Goal: Task Accomplishment & Management: Use online tool/utility

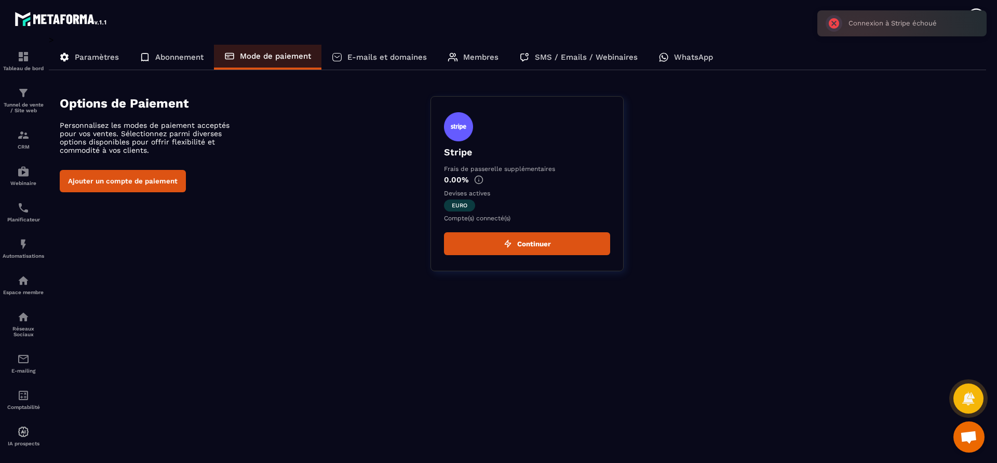
click at [977, 430] on span "Ouvrir le chat" at bounding box center [968, 436] width 31 height 31
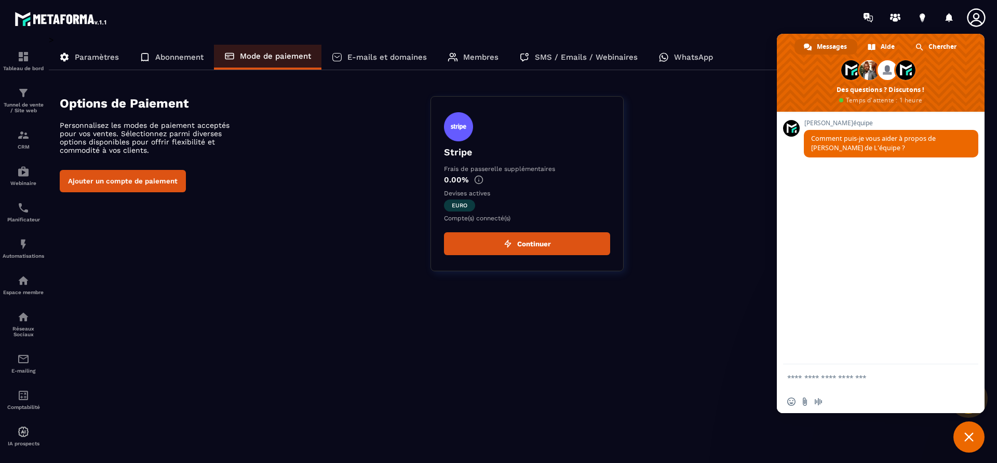
click at [859, 377] on textarea "Entrez votre message..." at bounding box center [870, 377] width 166 height 26
type textarea "**********"
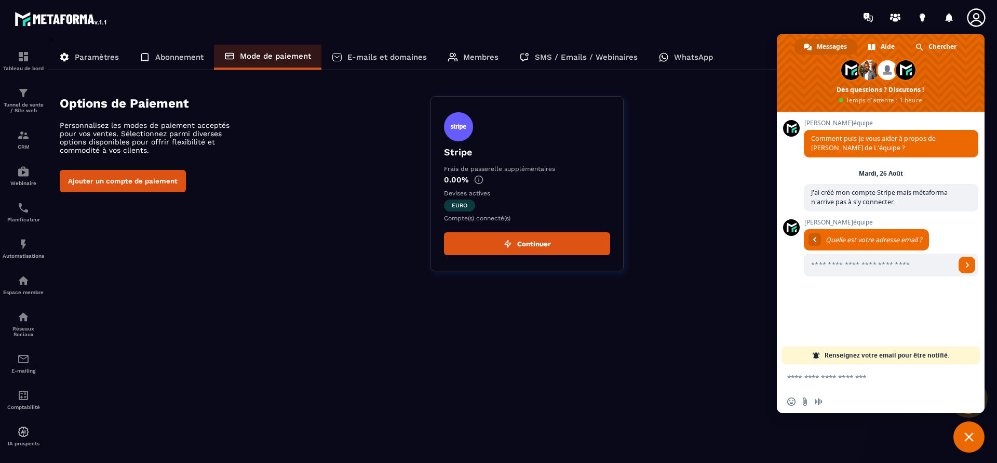
click at [711, 212] on div "Stripe Frais de passerelle supplémentaires 0.00% Devises actives euro Compte(s)…" at bounding box center [708, 183] width 556 height 175
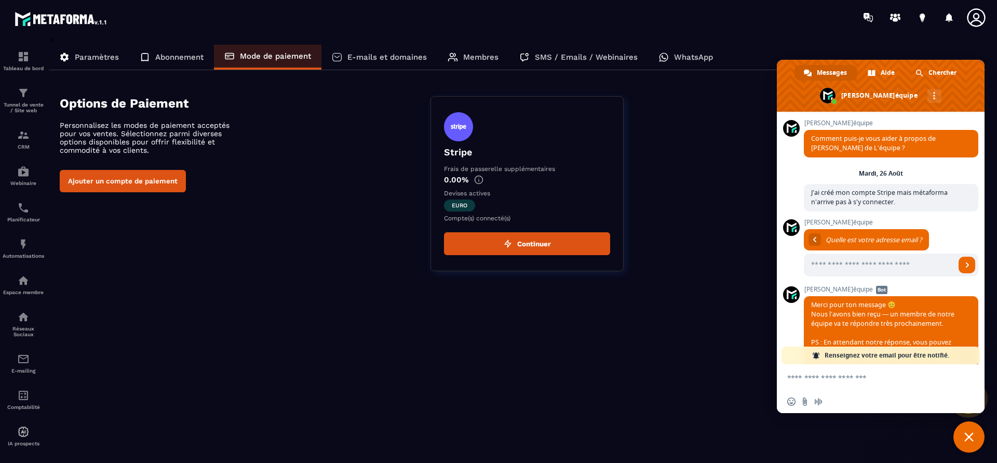
scroll to position [45, 0]
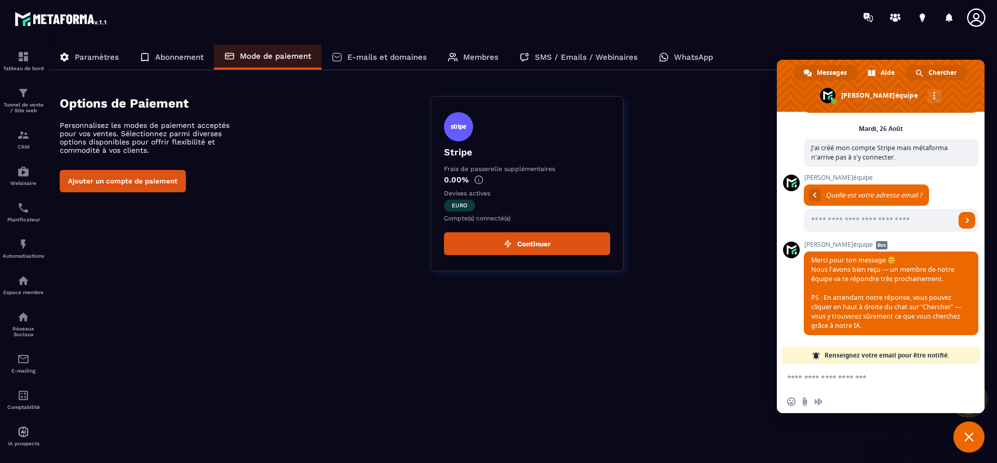
click at [947, 76] on span "Chercher" at bounding box center [942, 73] width 28 height 16
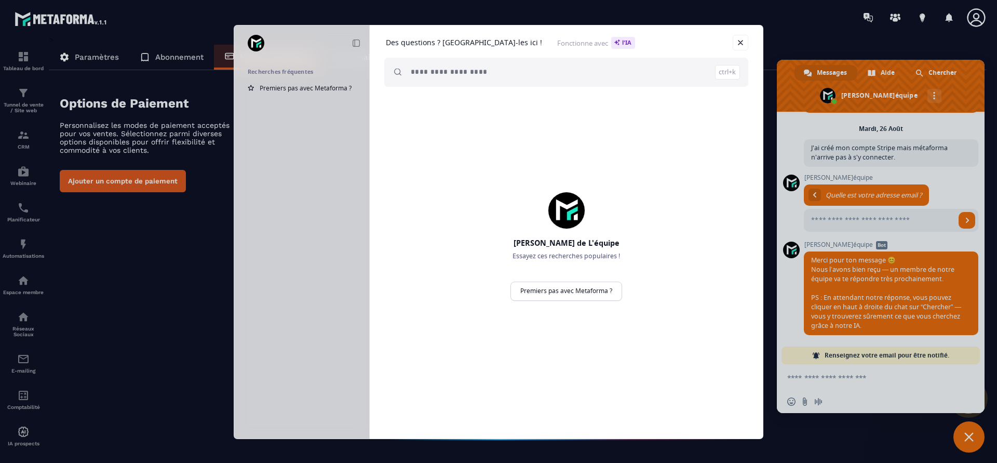
click at [462, 77] on input "search" at bounding box center [575, 72] width 329 height 29
type input "**********"
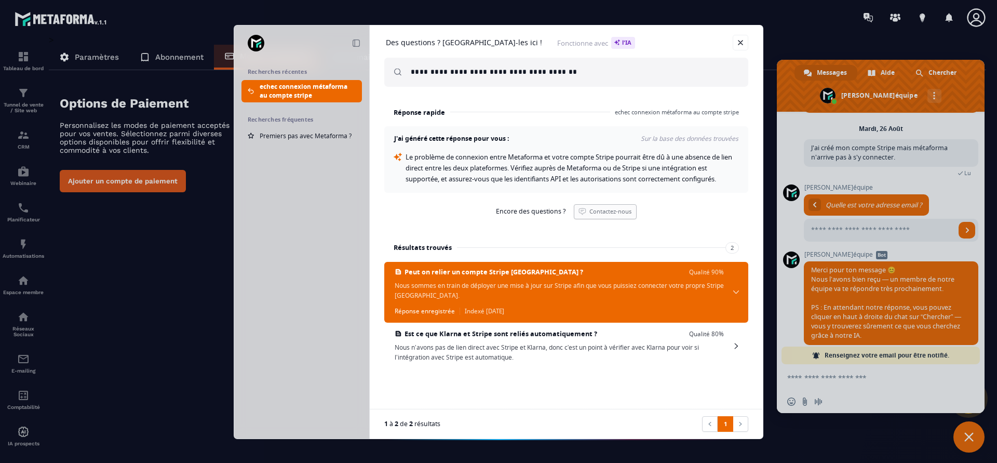
click at [587, 207] on link "Contactez-nous" at bounding box center [605, 211] width 63 height 15
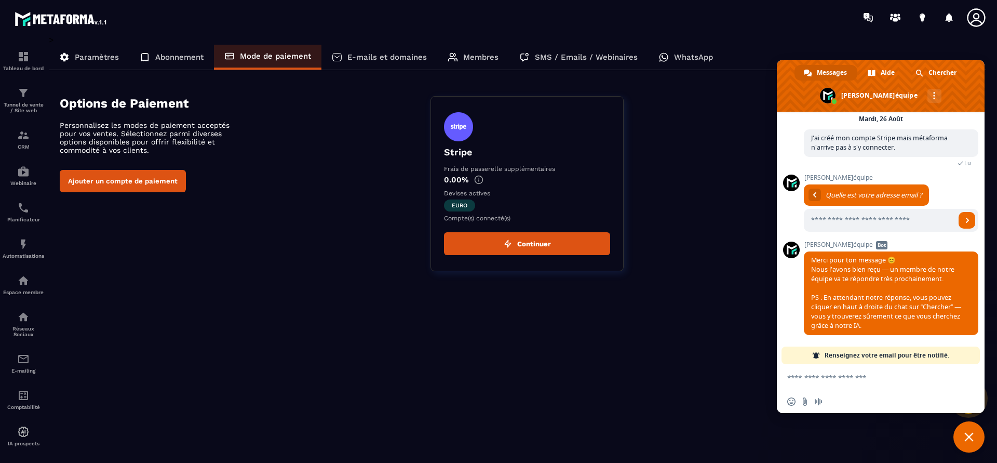
click at [873, 384] on textarea "Entrez votre message..." at bounding box center [870, 377] width 166 height 26
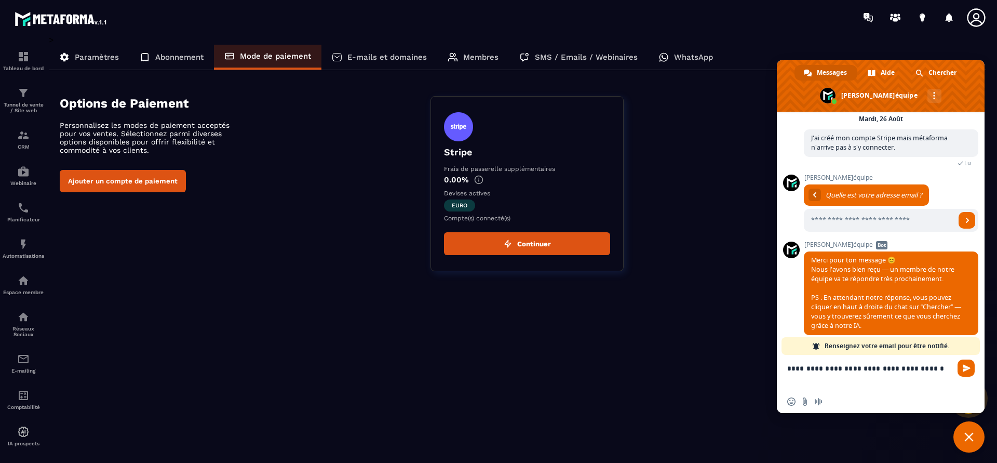
type textarea "**********"
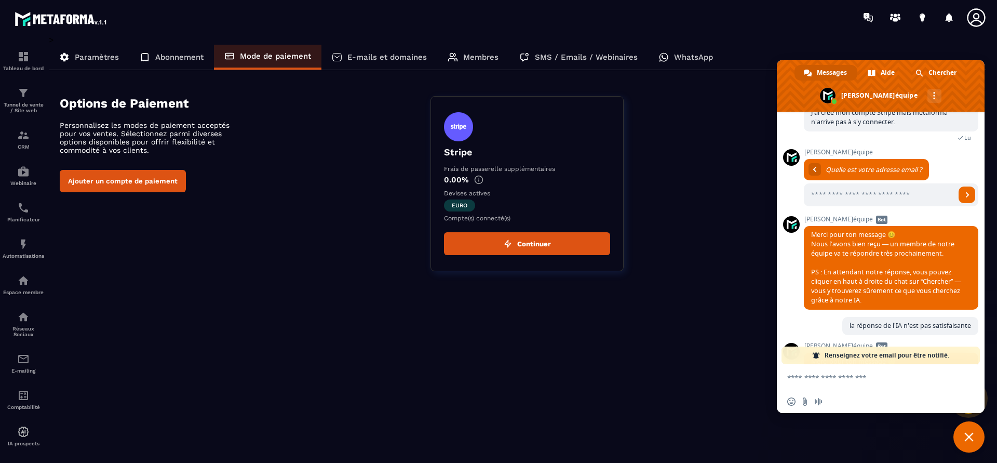
scroll to position [181, 0]
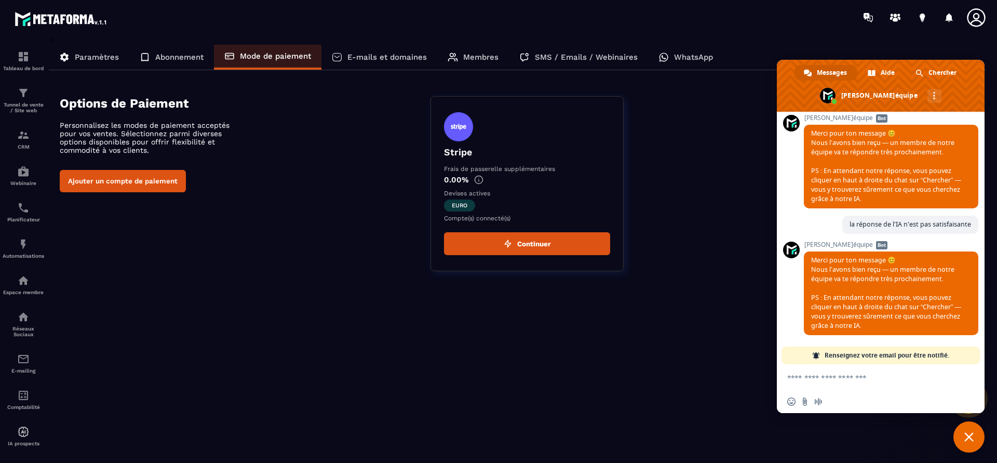
click at [895, 359] on span "Renseignez votre email pour être notifié." at bounding box center [887, 355] width 125 height 18
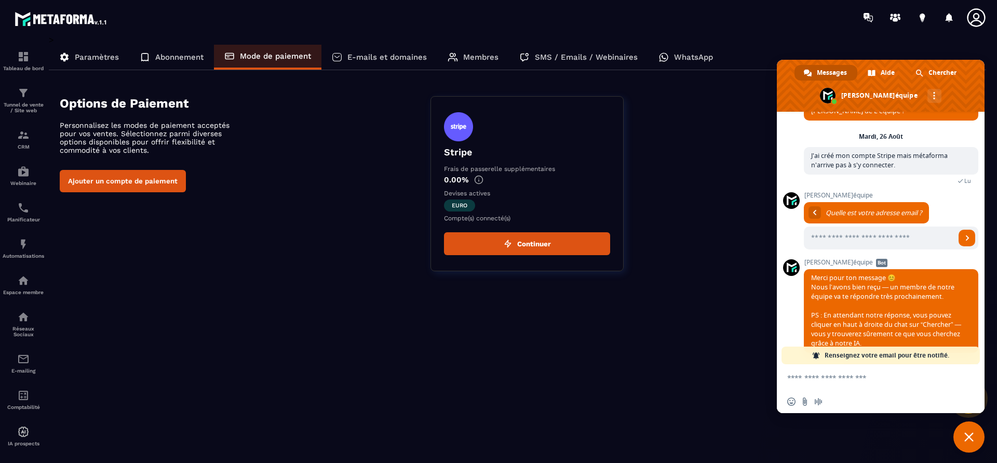
click at [840, 71] on span "Messages" at bounding box center [832, 73] width 30 height 16
click at [889, 355] on span "Renseignez votre email pour être notifié." at bounding box center [887, 355] width 125 height 18
click at [919, 236] on input "Entrez votre adresse email..." at bounding box center [880, 237] width 152 height 23
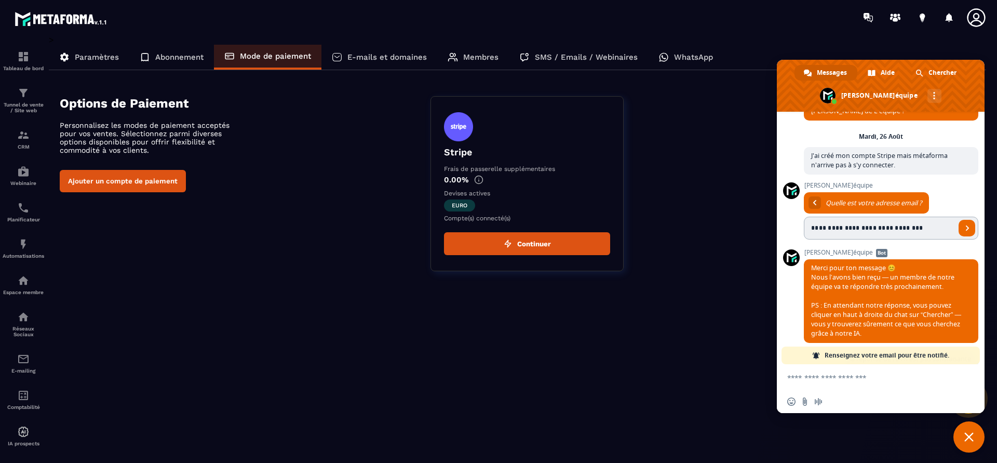
type input "**********"
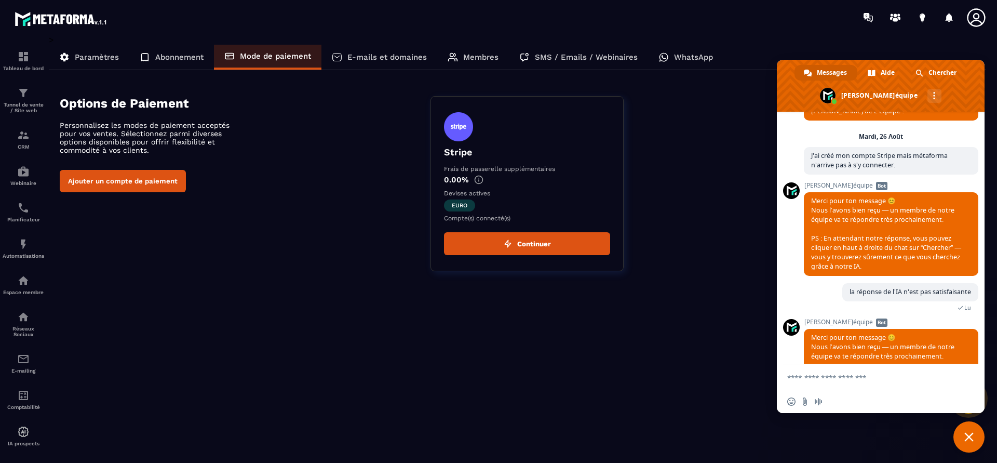
scroll to position [97, 0]
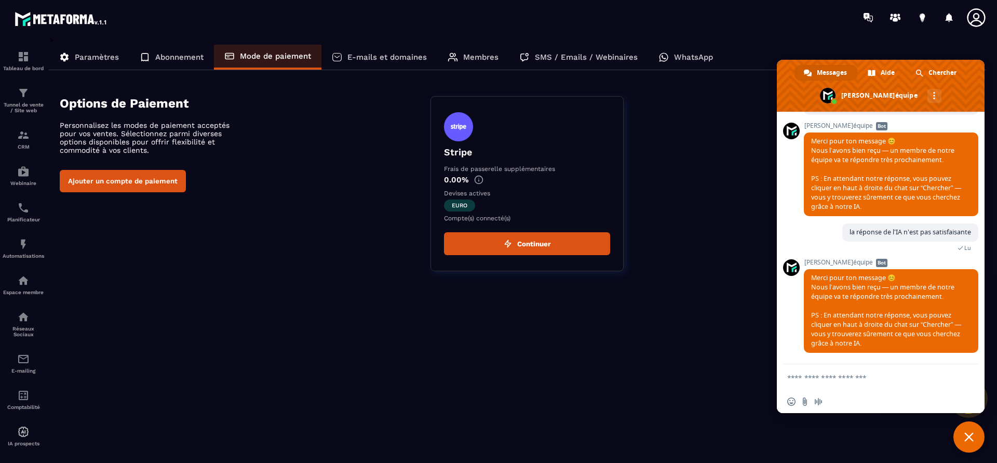
click at [739, 335] on div "> Paramètres Abonnement Mode de paiement E-mails et domaines Membres SMS / Emai…" at bounding box center [518, 241] width 938 height 413
click at [744, 140] on div "Stripe Frais de passerelle supplémentaires 0.00% Devises actives euro Compte(s)…" at bounding box center [708, 183] width 556 height 175
click at [827, 52] on div "Paramètres Abonnement Mode de paiement E-mails et domaines Membres SMS / Emails…" at bounding box center [517, 57] width 937 height 25
click at [969, 437] on span "Fermer le chat" at bounding box center [968, 436] width 9 height 9
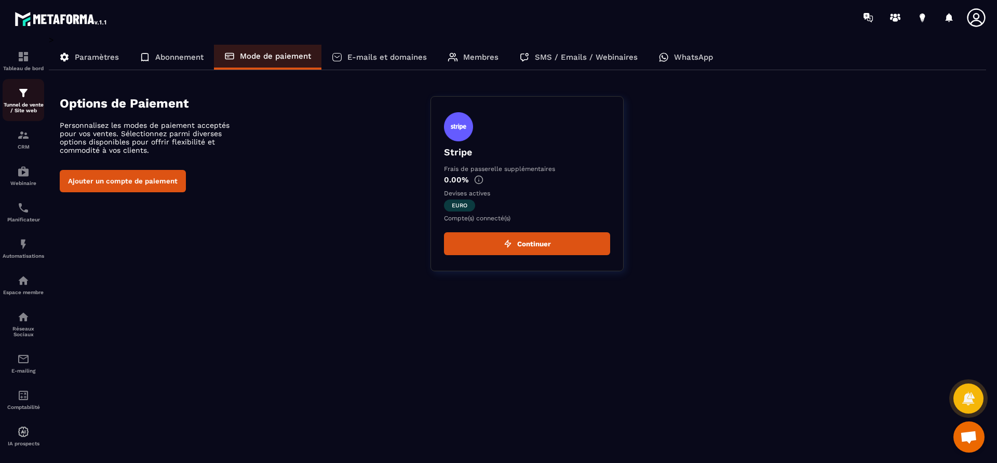
click at [26, 110] on p "Tunnel de vente / Site web" at bounding box center [24, 107] width 42 height 11
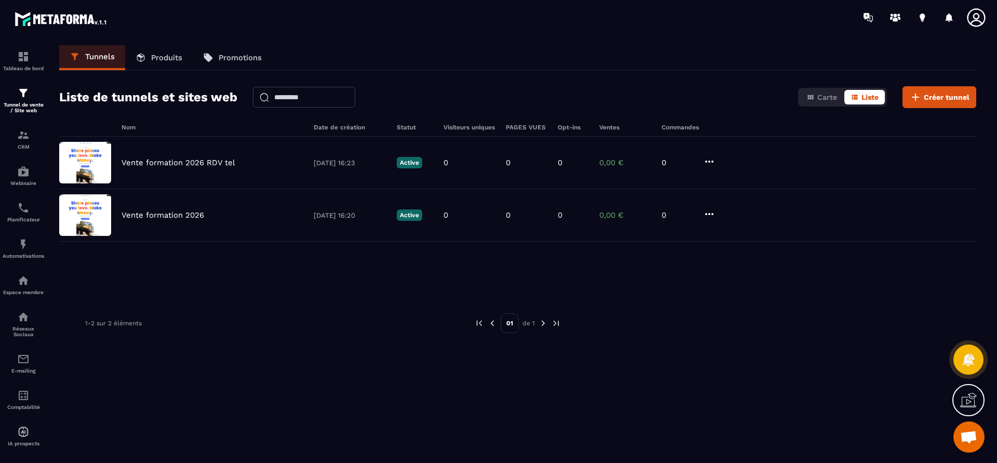
click at [160, 56] on p "Produits" at bounding box center [166, 57] width 31 height 9
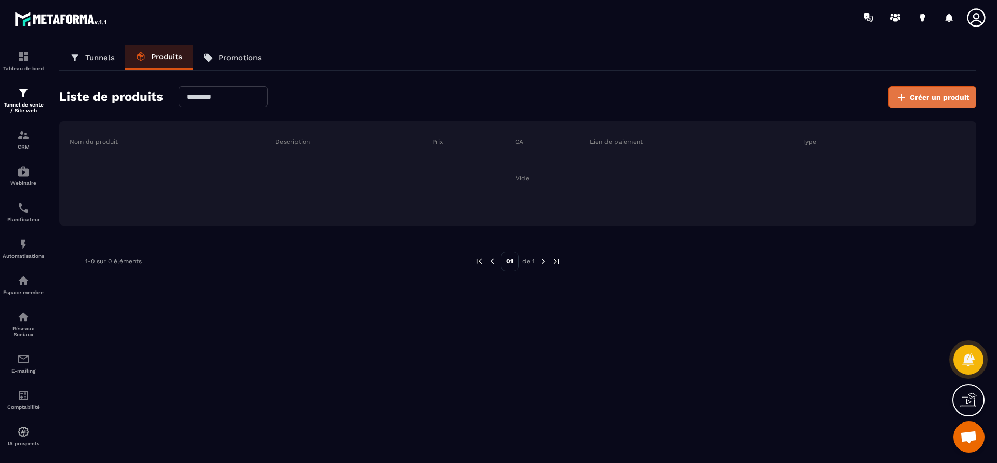
click at [941, 97] on span "Créer un produit" at bounding box center [940, 97] width 60 height 10
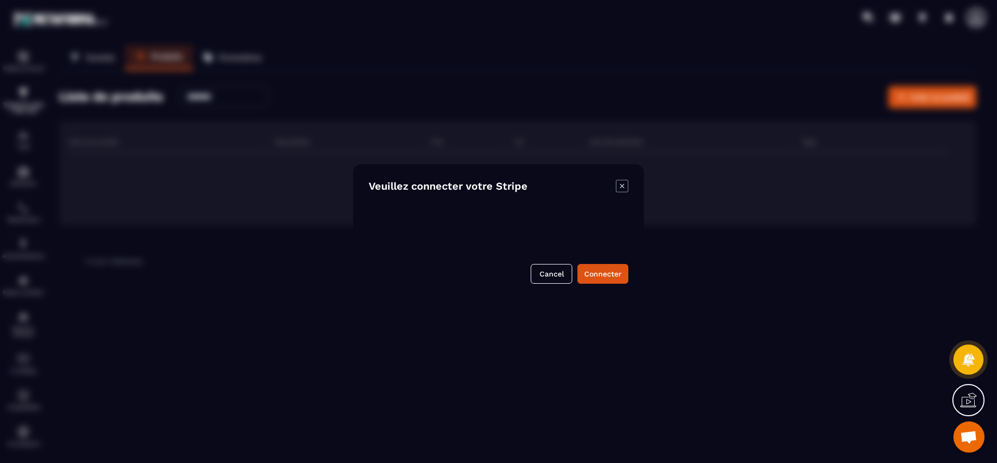
click at [618, 187] on icon "Modal window" at bounding box center [622, 186] width 12 height 12
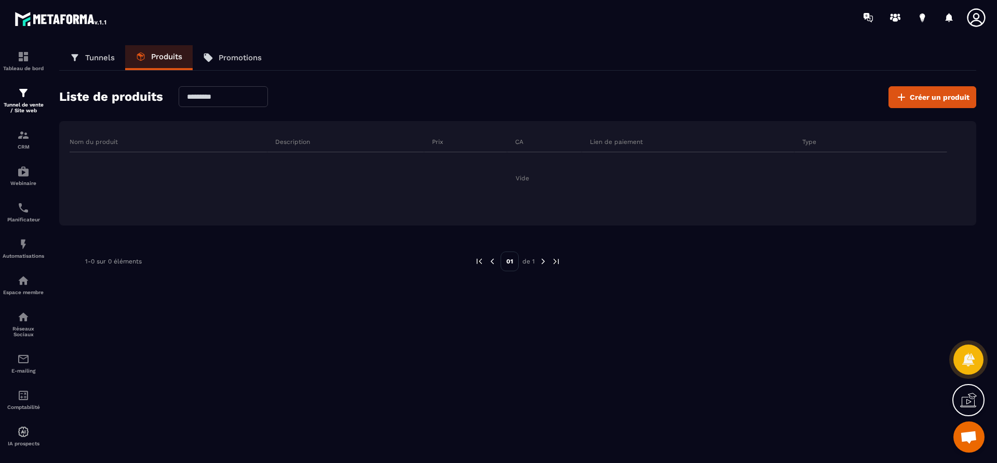
click at [225, 65] on link "Promotions" at bounding box center [232, 57] width 79 height 25
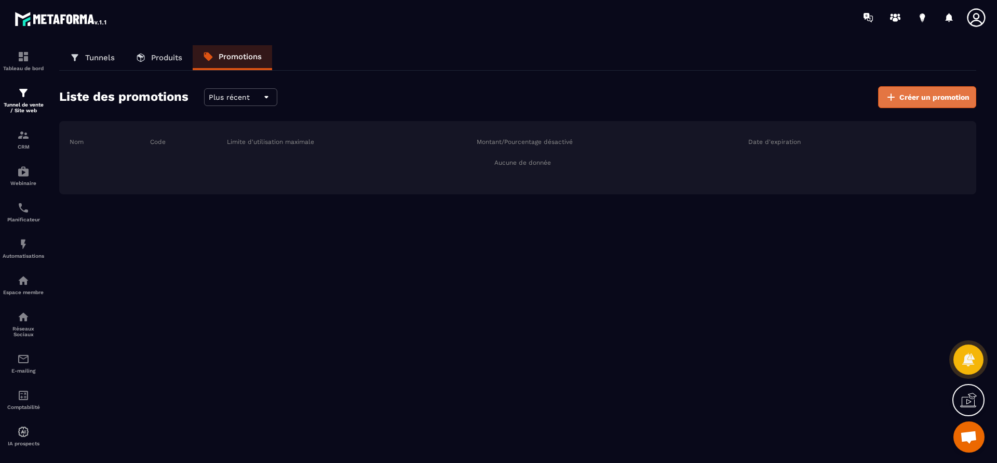
click at [969, 93] on span "Créer un promotion" at bounding box center [934, 97] width 70 height 10
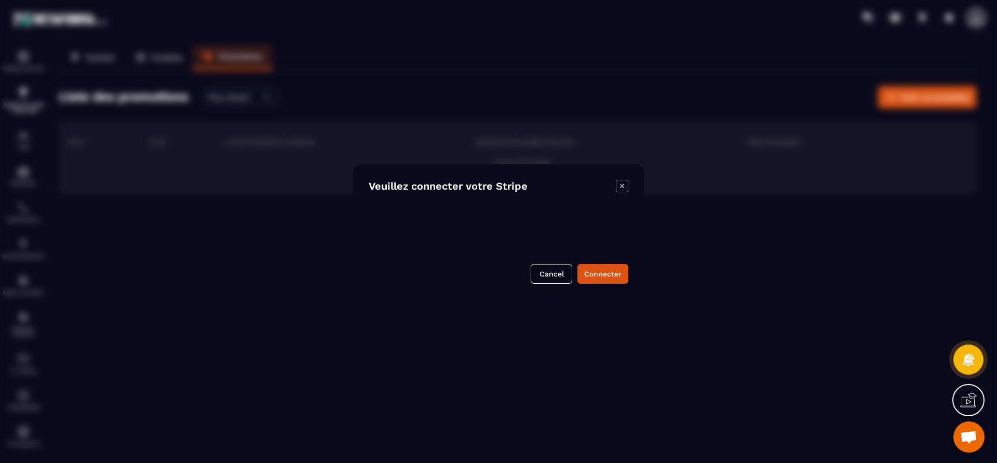
click at [625, 186] on icon "Modal window" at bounding box center [622, 186] width 12 height 12
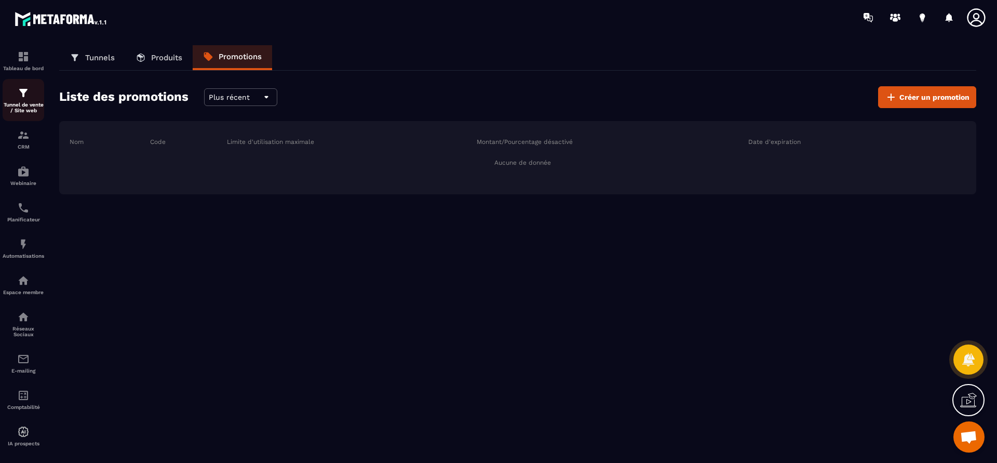
click at [20, 106] on p "Tunnel de vente / Site web" at bounding box center [24, 107] width 42 height 11
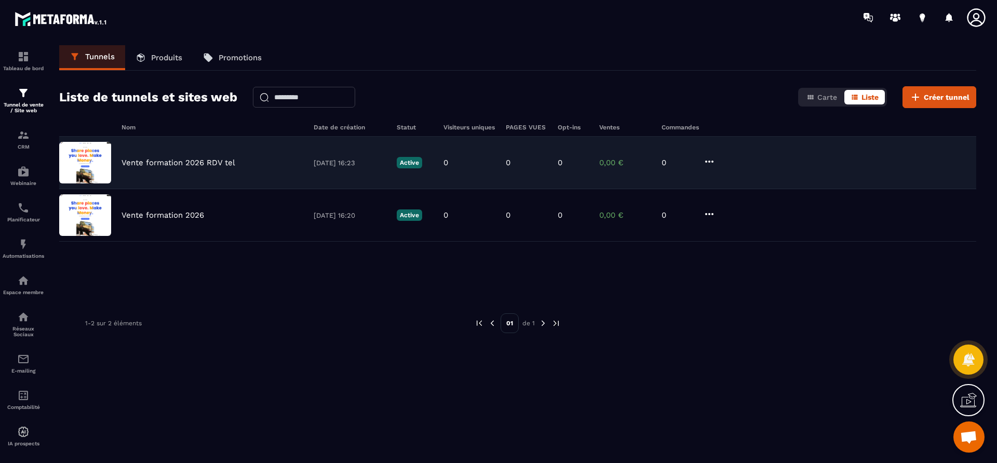
click at [101, 152] on img at bounding box center [85, 163] width 52 height 42
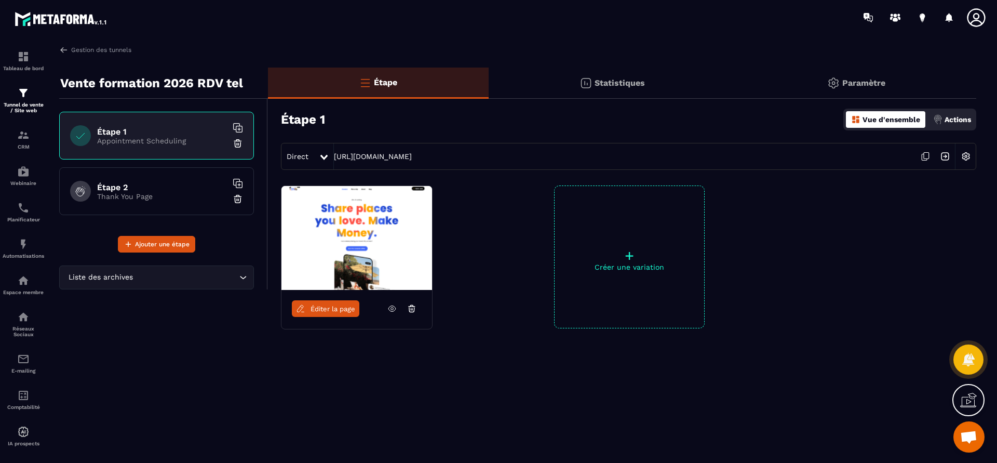
click at [352, 307] on span "Éditer la page" at bounding box center [333, 309] width 45 height 8
